Goal: Contribute content

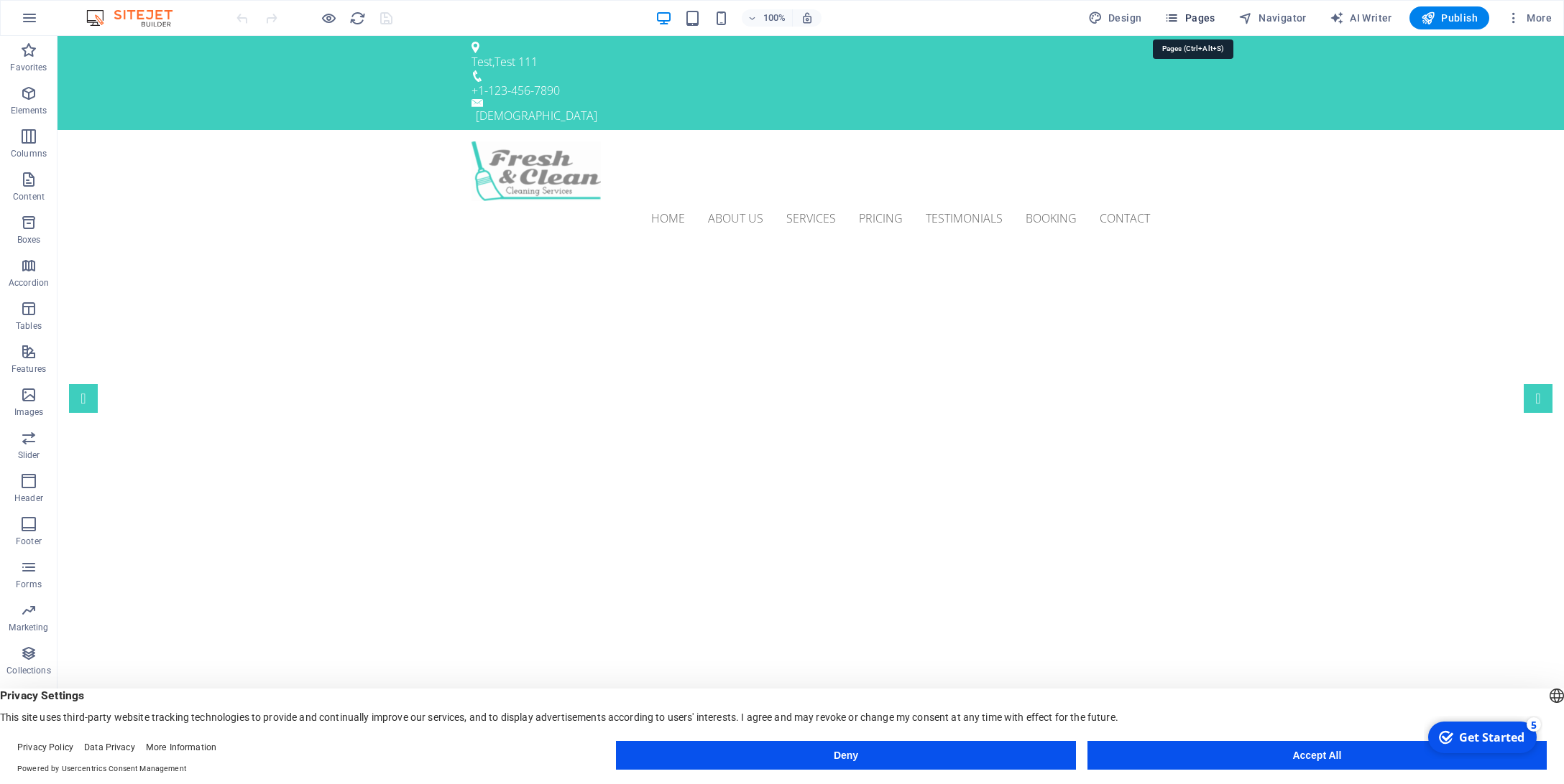
click at [1175, 19] on icon "button" at bounding box center [1170, 18] width 14 height 14
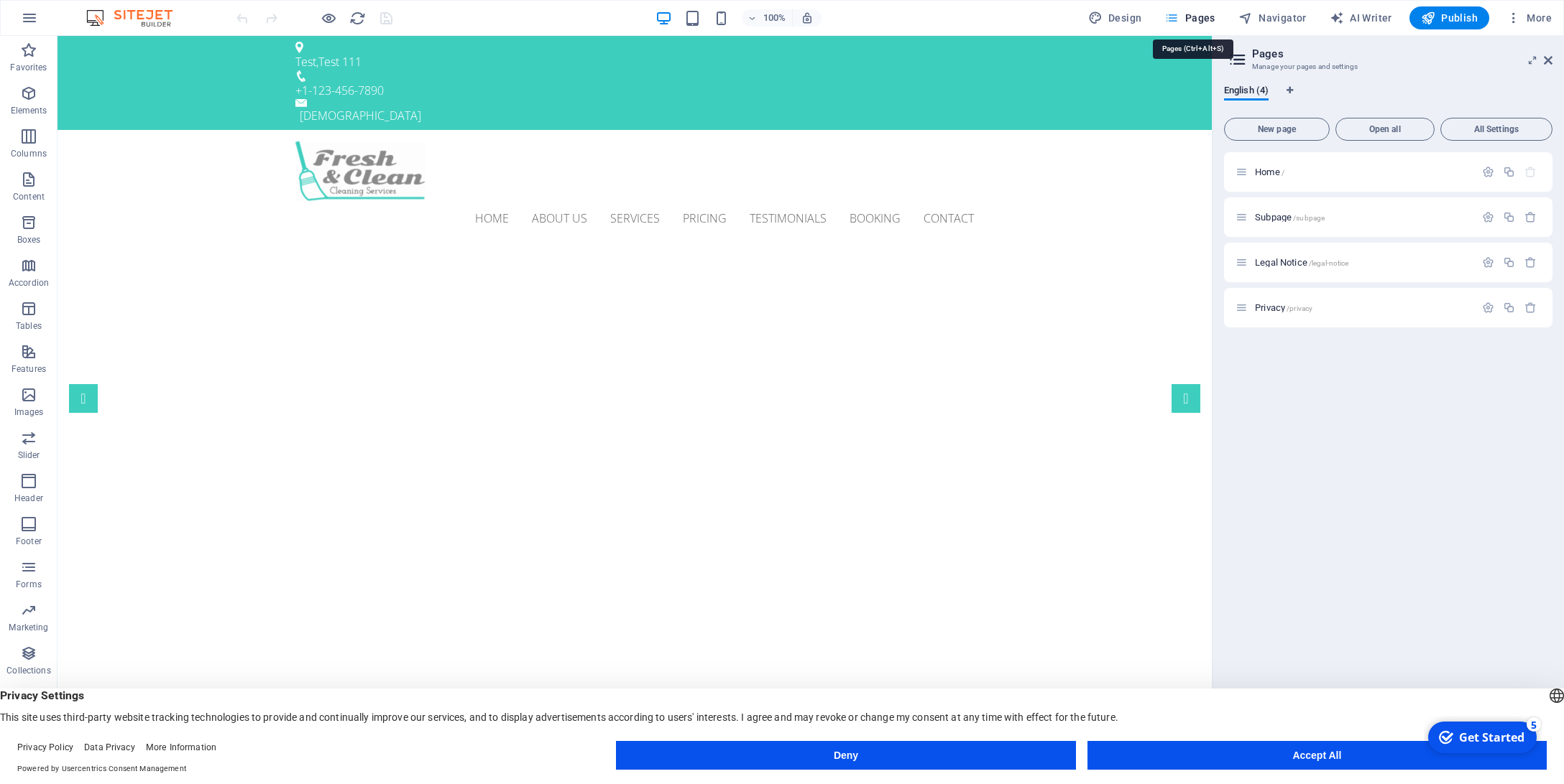
click at [1178, 13] on icon "button" at bounding box center [1170, 18] width 14 height 14
click at [1548, 60] on icon at bounding box center [1547, 60] width 8 height 11
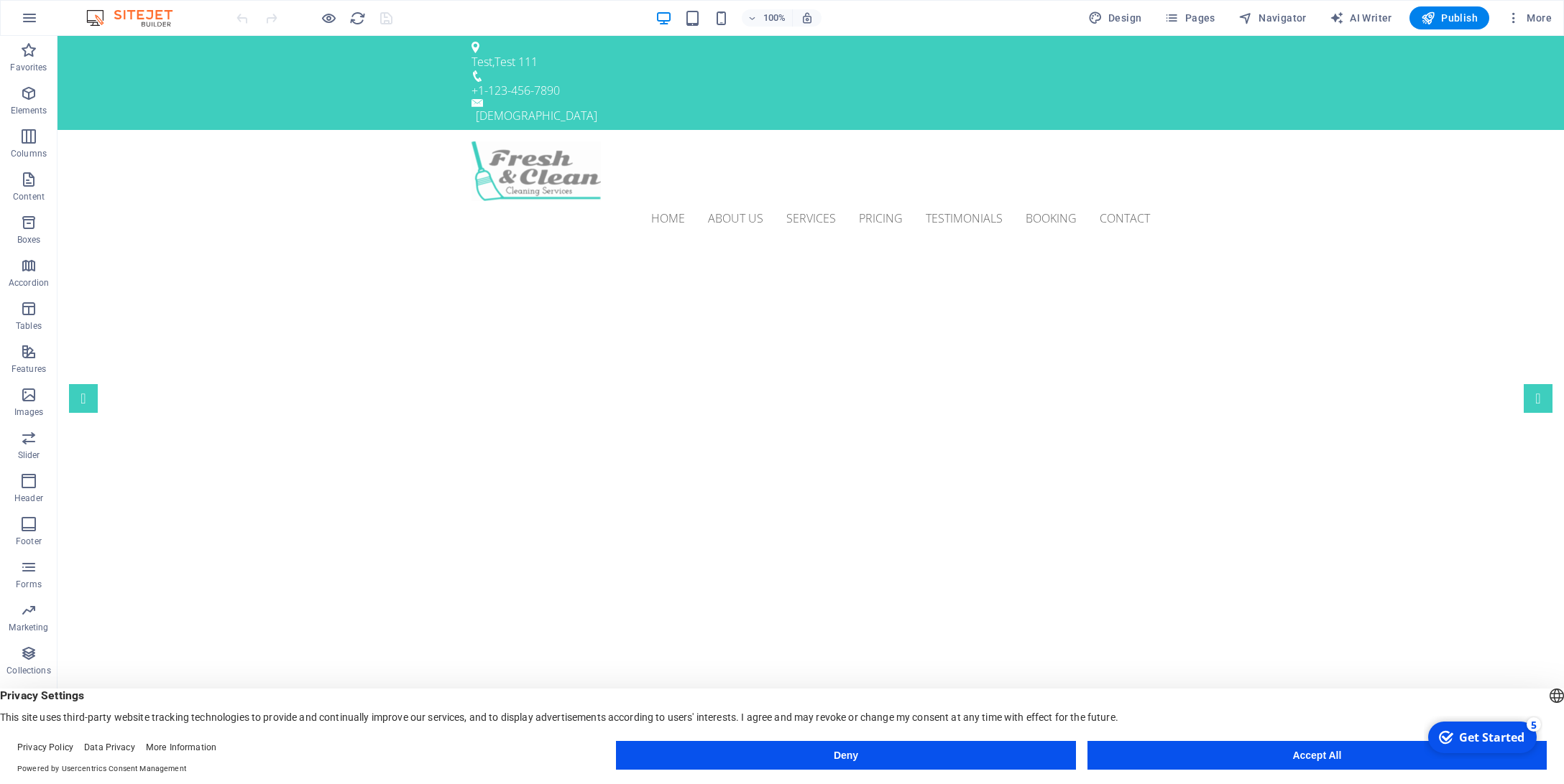
click at [911, 765] on button "Deny" at bounding box center [846, 755] width 460 height 29
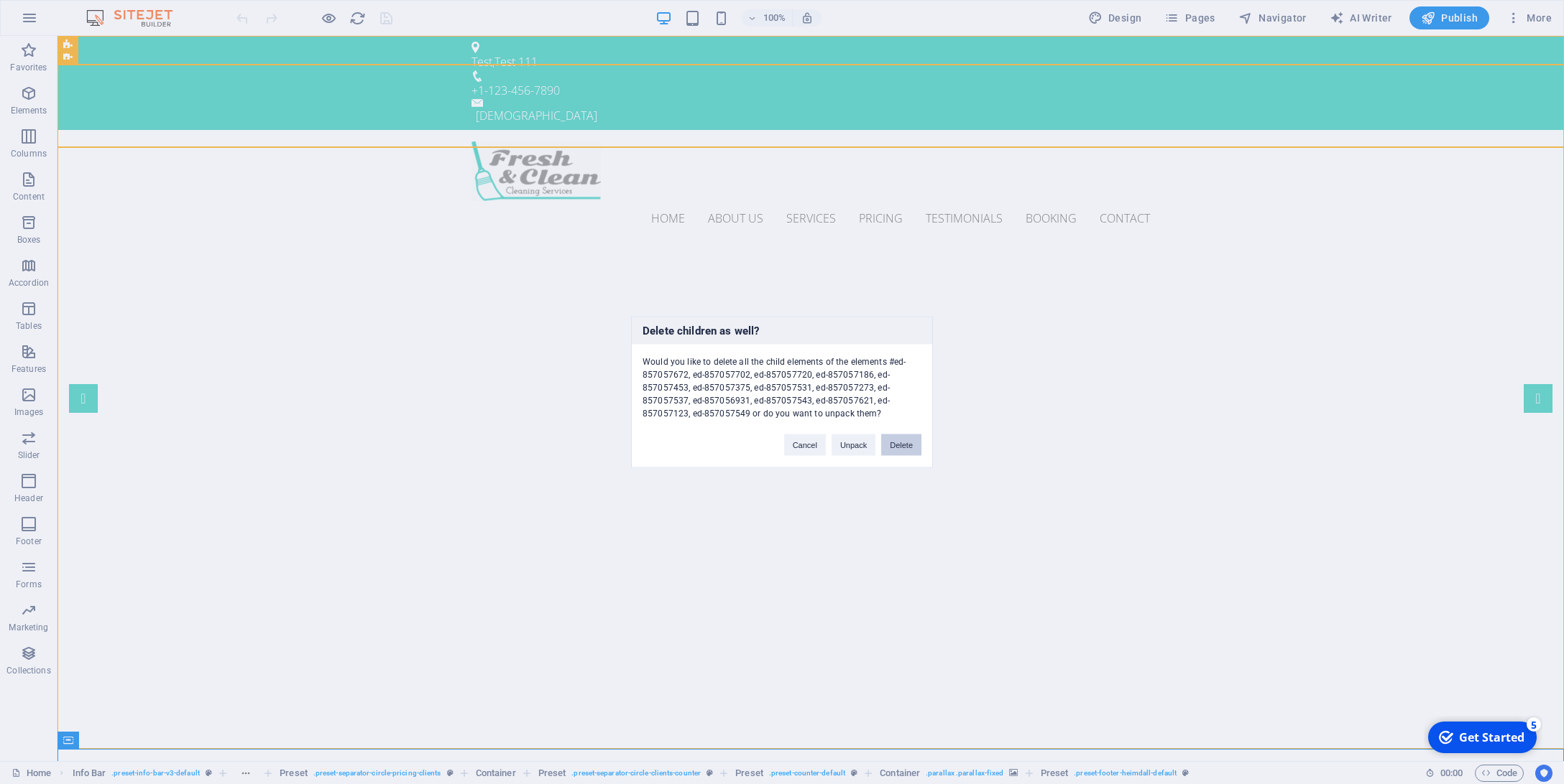
click at [895, 448] on button "Delete" at bounding box center [901, 445] width 40 height 21
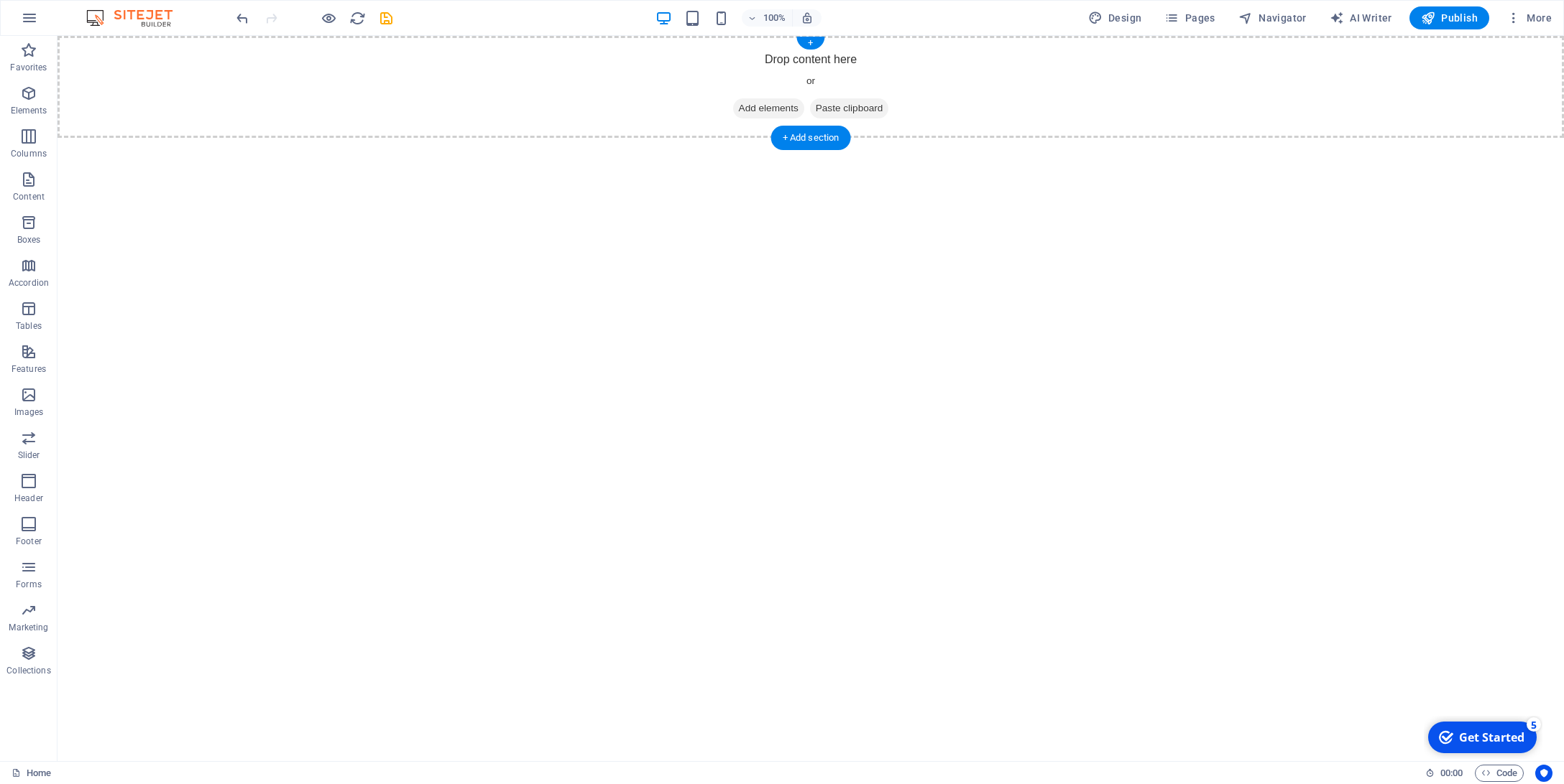
click at [759, 105] on span "Add elements" at bounding box center [769, 109] width 71 height 20
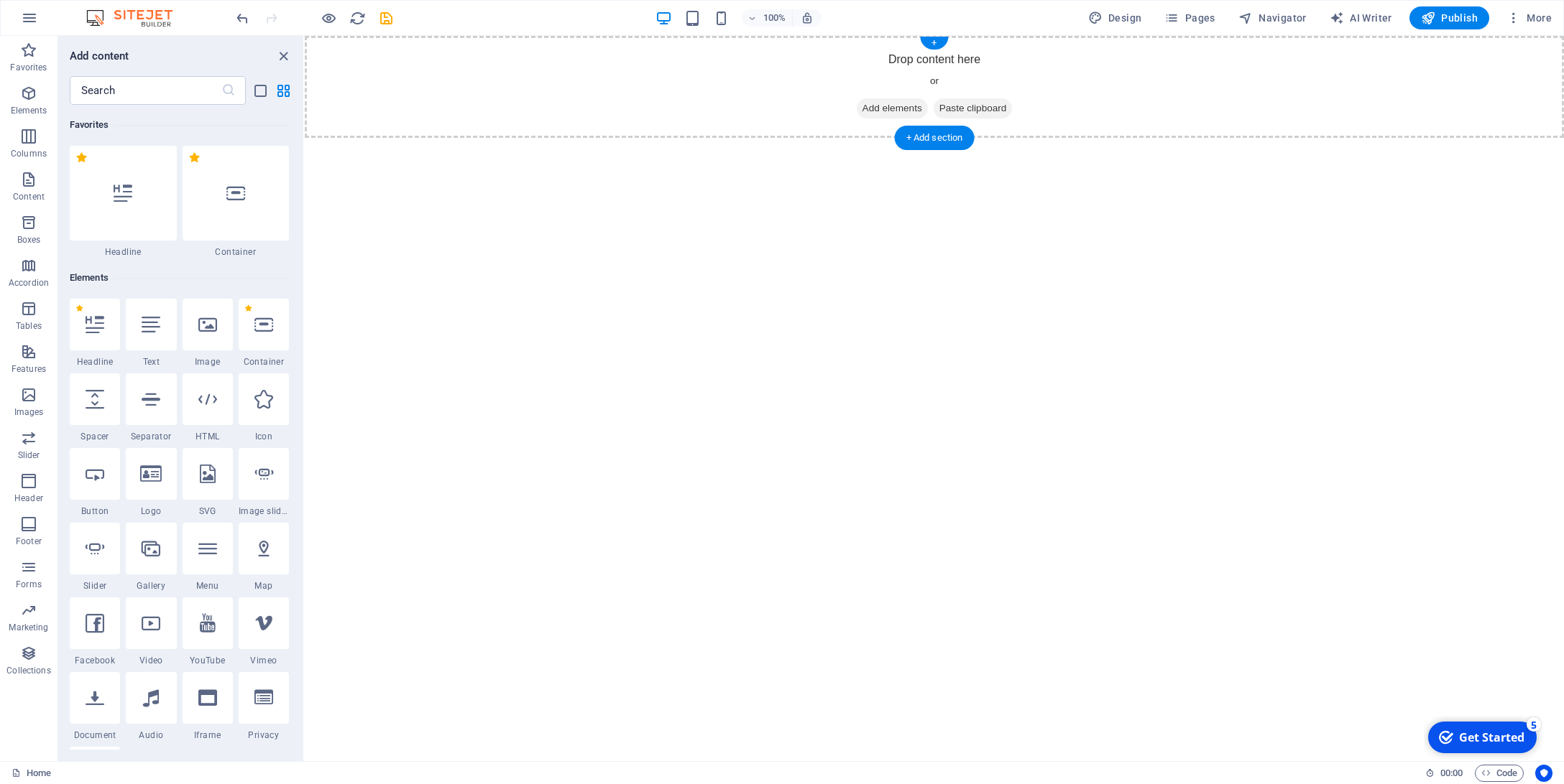
click at [920, 61] on div "Drop content here or Add elements Paste clipboard" at bounding box center [933, 87] width 1259 height 102
click at [933, 43] on div "+" at bounding box center [934, 43] width 28 height 13
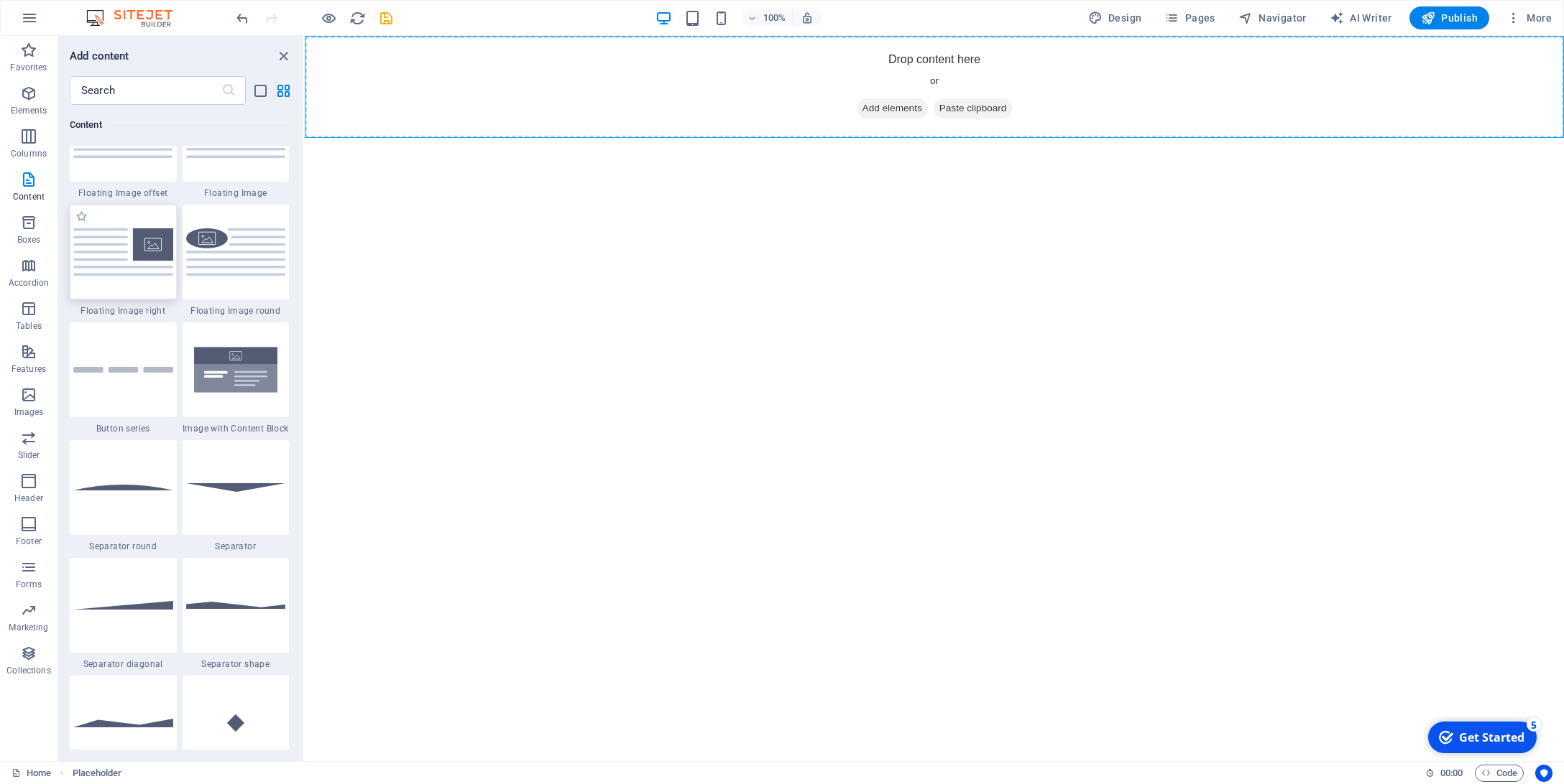
scroll to position [3197, 0]
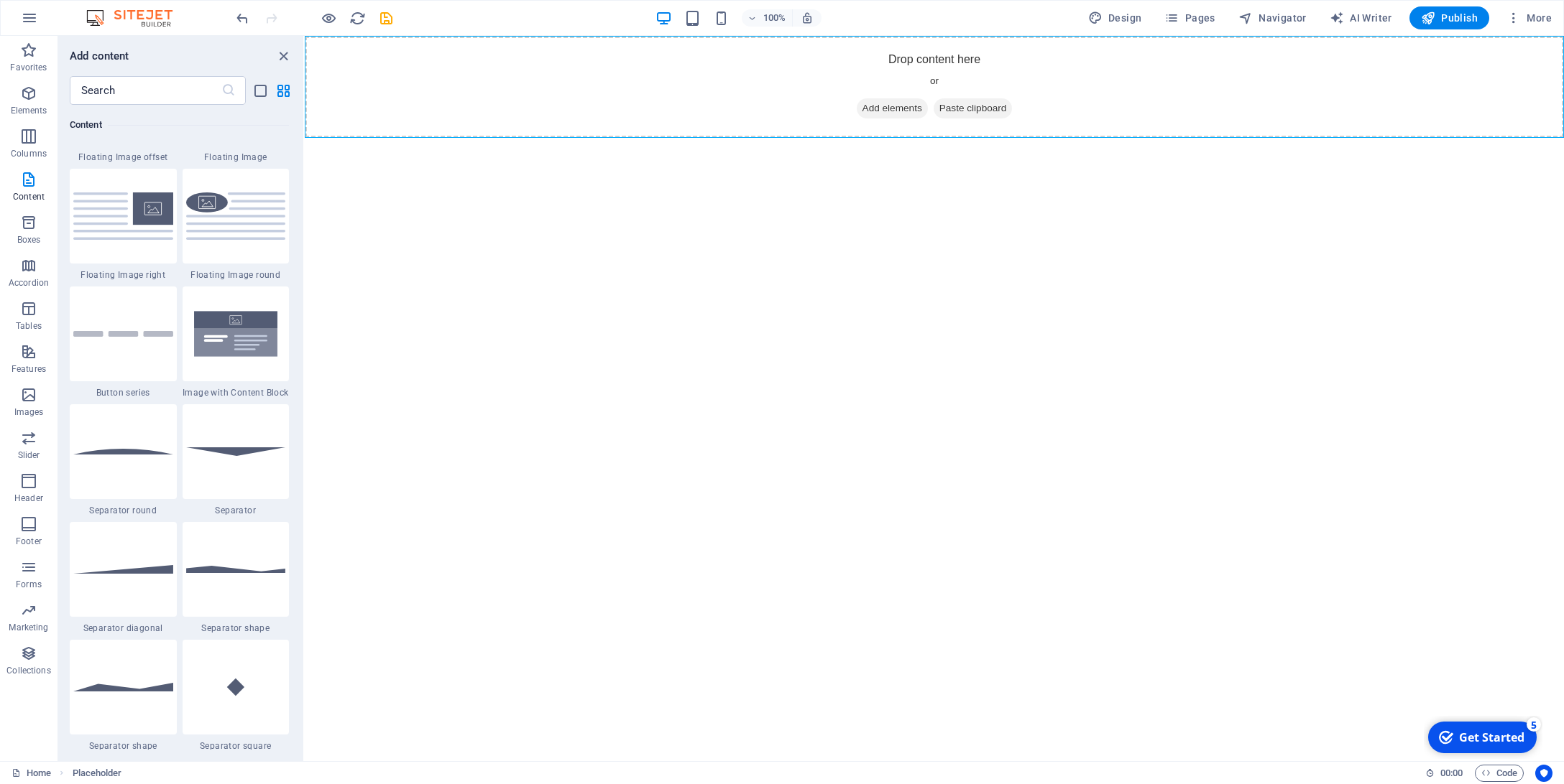
click at [253, 342] on img at bounding box center [235, 334] width 100 height 66
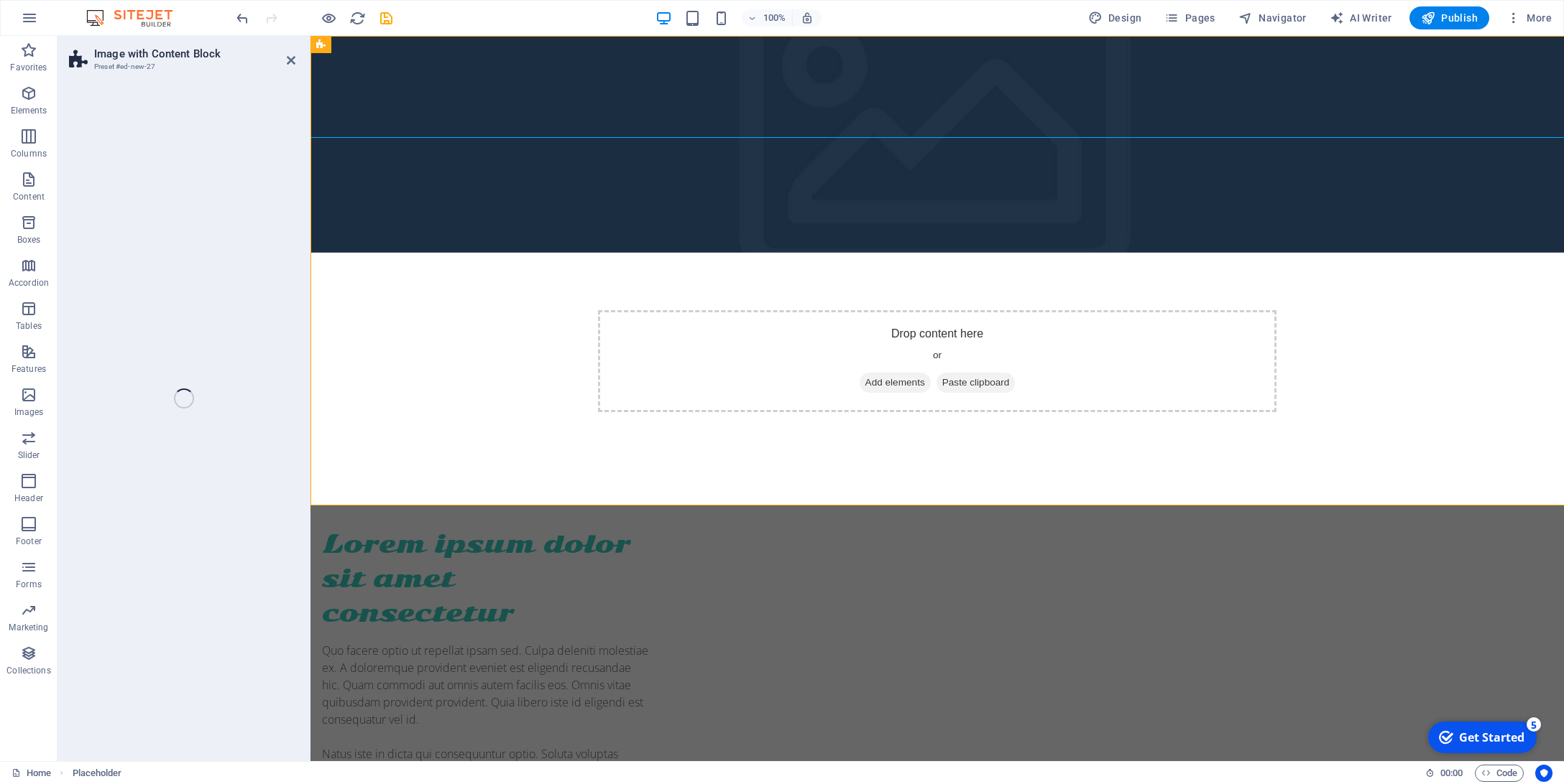
select select "rem"
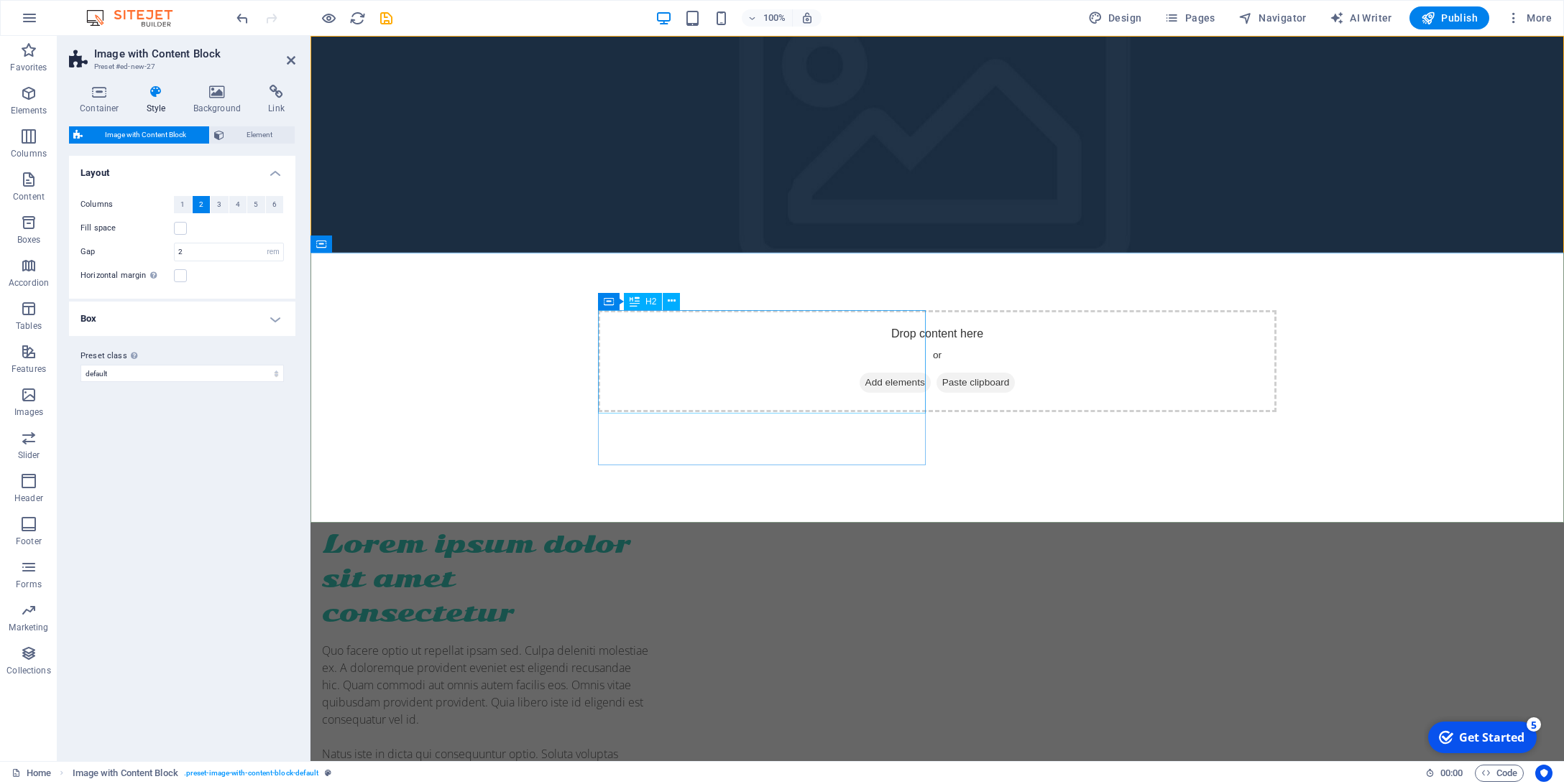
click at [649, 527] on div "Lorem ipsum dolor sit amet consectetur" at bounding box center [486, 578] width 328 height 103
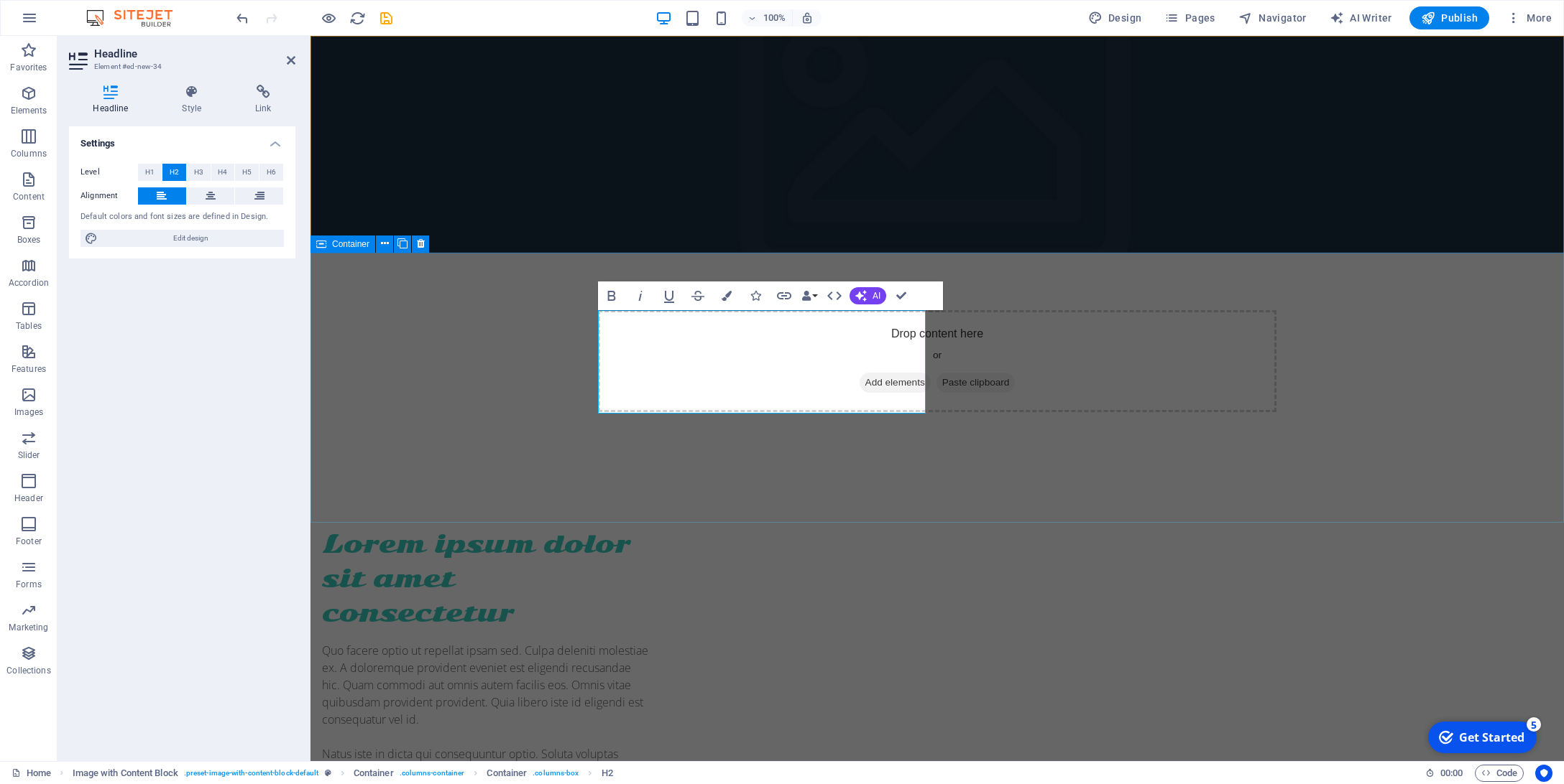
click at [506, 470] on div "Lorem ipsum dolor sit amet consectetur Quo facere optio ut repellat ipsam sed. …" at bounding box center [937, 662] width 1253 height 385
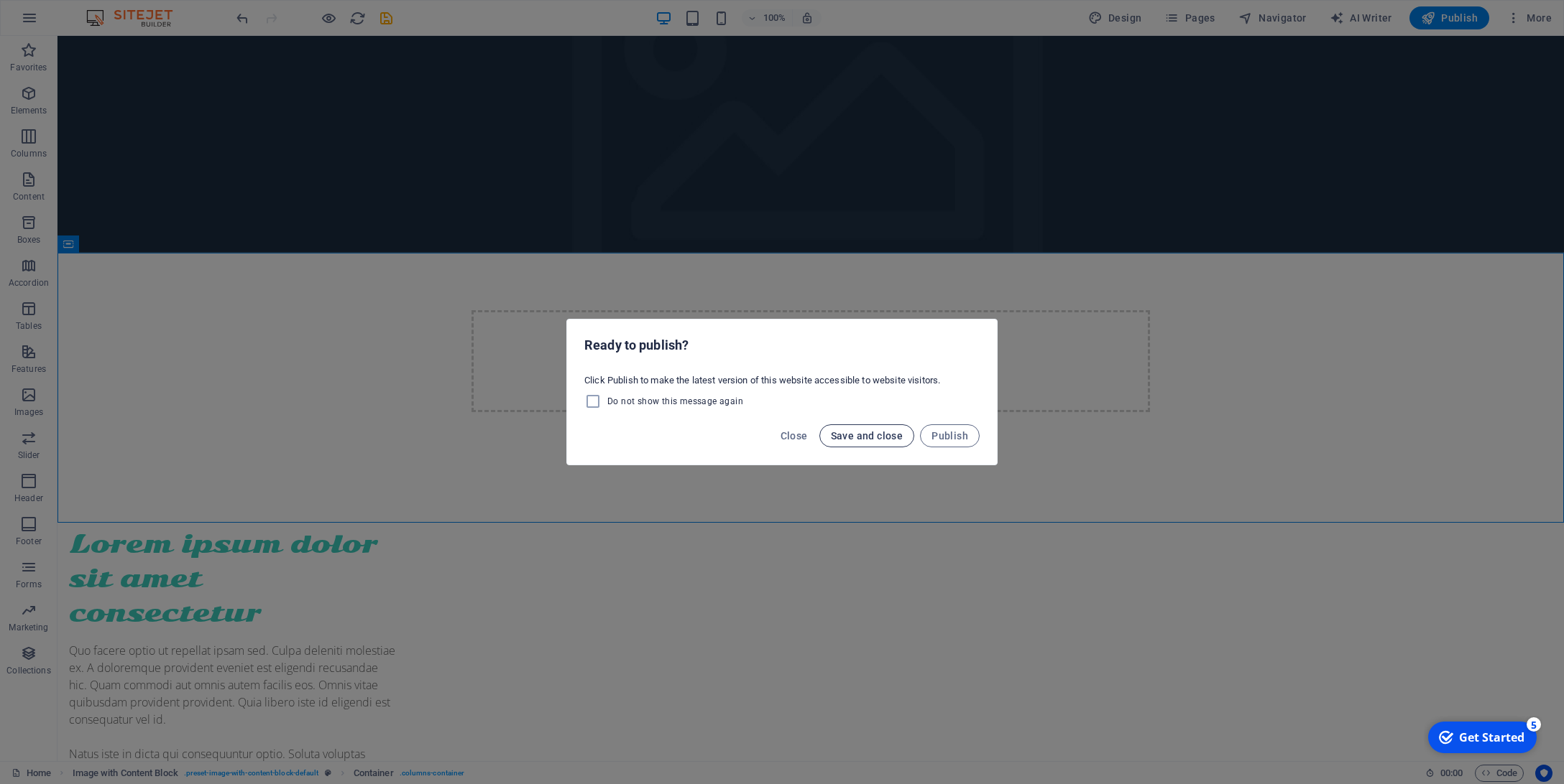
click at [859, 436] on span "Save and close" at bounding box center [867, 436] width 73 height 11
